Goal: Navigation & Orientation: Find specific page/section

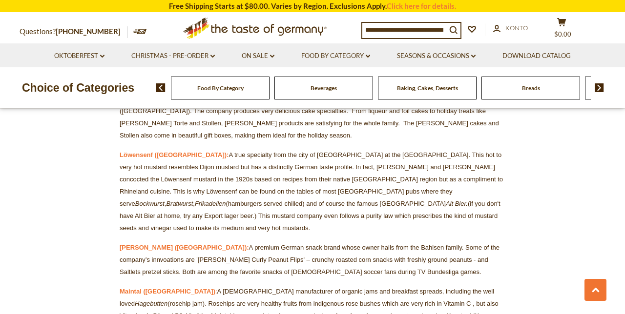
scroll to position [6698, 0]
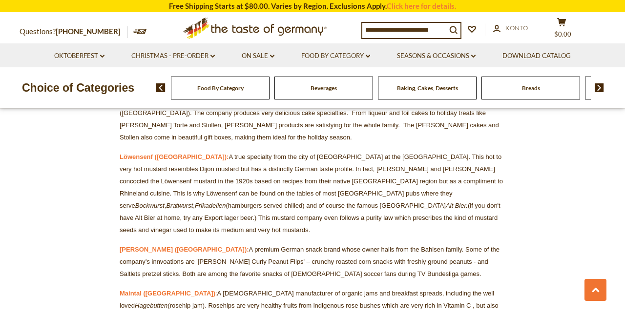
click at [532, 88] on span "Breads" at bounding box center [531, 87] width 18 height 7
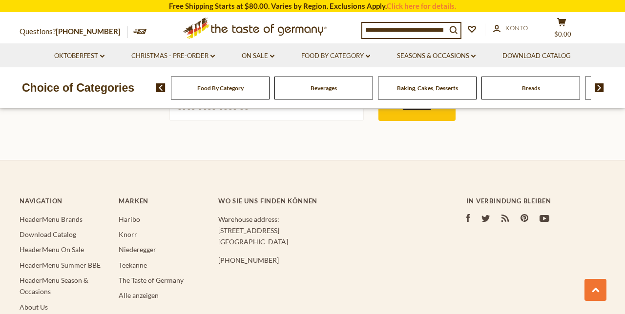
scroll to position [2879, 0]
